Goal: Purchase product/service

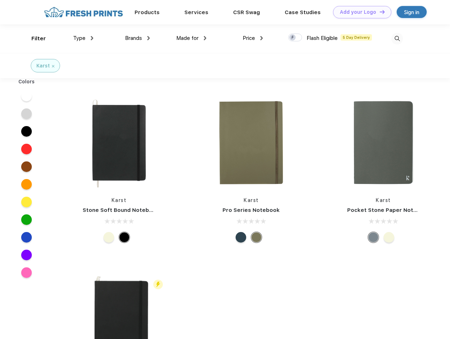
click at [359, 12] on link "Add your Logo Design Tool" at bounding box center [362, 12] width 58 height 12
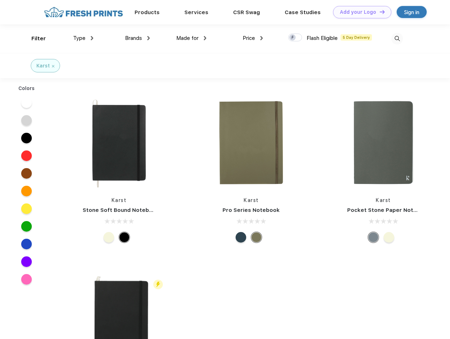
click at [0, 0] on div "Design Tool" at bounding box center [0, 0] width 0 height 0
click at [379, 12] on link "Add your Logo Design Tool" at bounding box center [362, 12] width 58 height 12
click at [34, 38] on div "Filter" at bounding box center [38, 39] width 14 height 8
click at [83, 38] on span "Type" at bounding box center [79, 38] width 12 height 6
click at [137, 38] on span "Brands" at bounding box center [133, 38] width 17 height 6
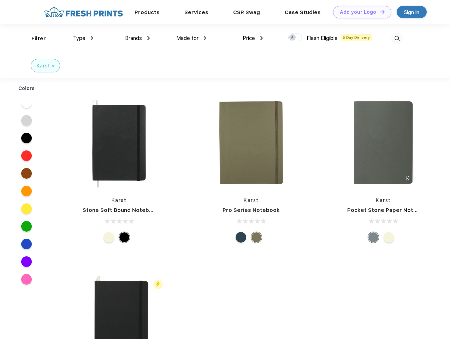
click at [191, 38] on span "Made for" at bounding box center [187, 38] width 22 height 6
click at [253, 38] on span "Price" at bounding box center [249, 38] width 12 height 6
click at [295, 38] on div at bounding box center [295, 38] width 14 height 8
click at [293, 38] on input "checkbox" at bounding box center [290, 35] width 5 height 5
click at [397, 38] on img at bounding box center [397, 39] width 12 height 12
